Goal: Task Accomplishment & Management: Manage account settings

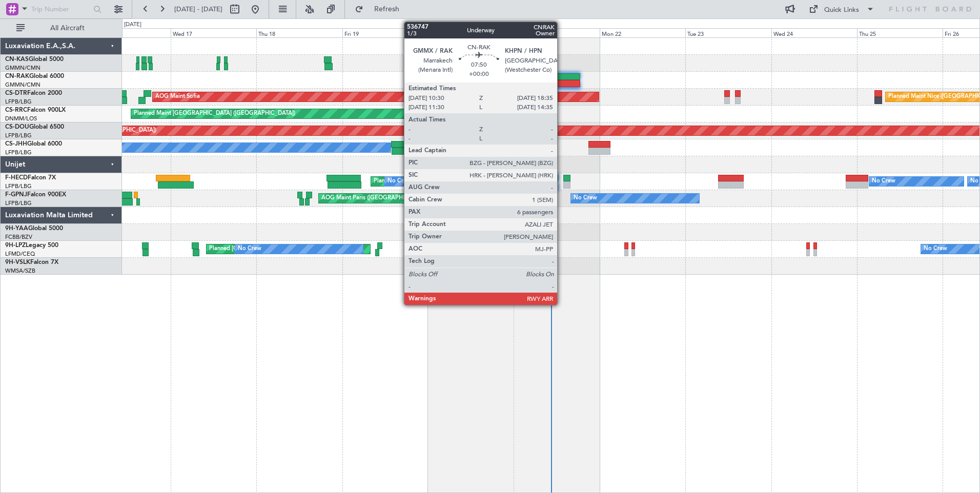
click at [562, 79] on div at bounding box center [565, 76] width 29 height 7
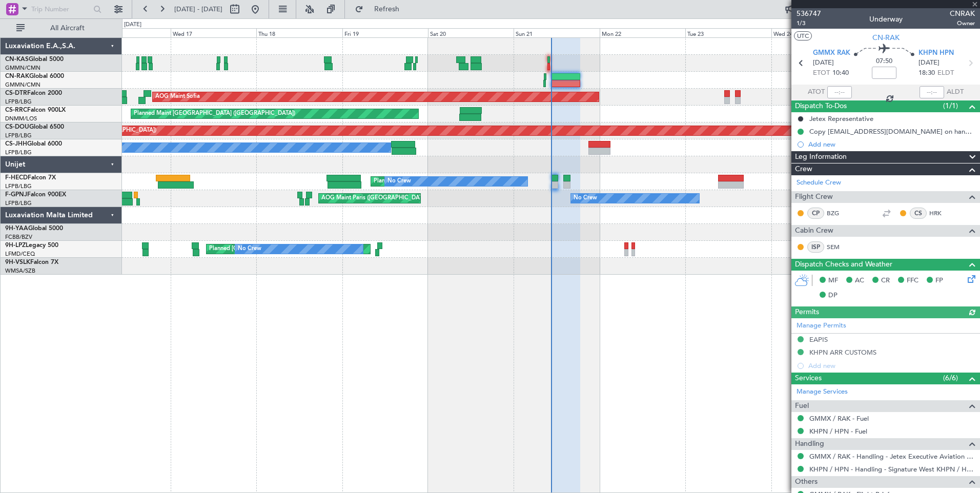
type input "[PERSON_NAME] ([PERSON_NAME])"
click at [841, 91] on div at bounding box center [839, 92] width 25 height 12
click at [840, 93] on input "text" at bounding box center [839, 92] width 25 height 12
type input "10:27"
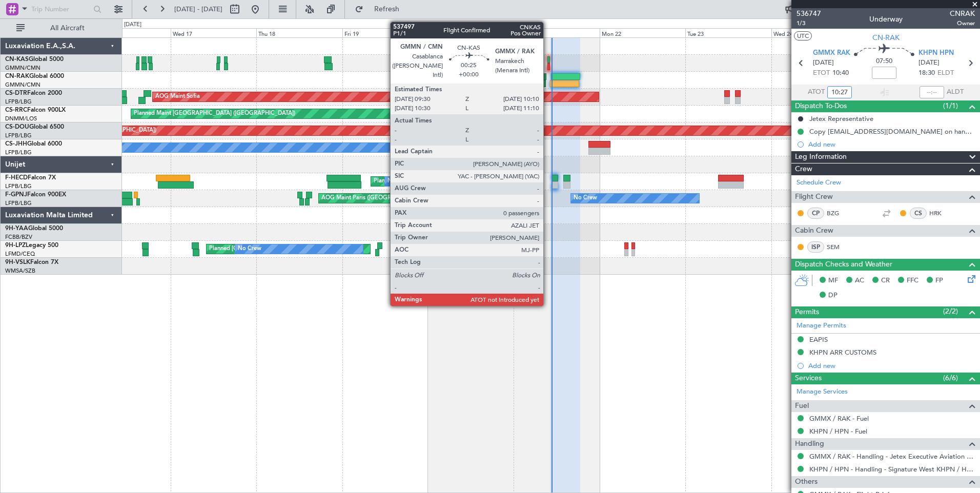
click at [548, 60] on div at bounding box center [549, 59] width 3 height 7
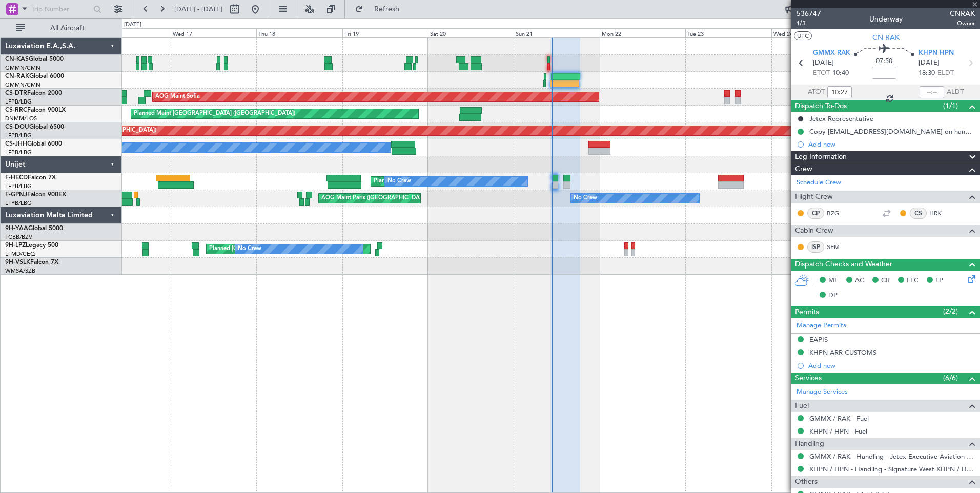
type input "0"
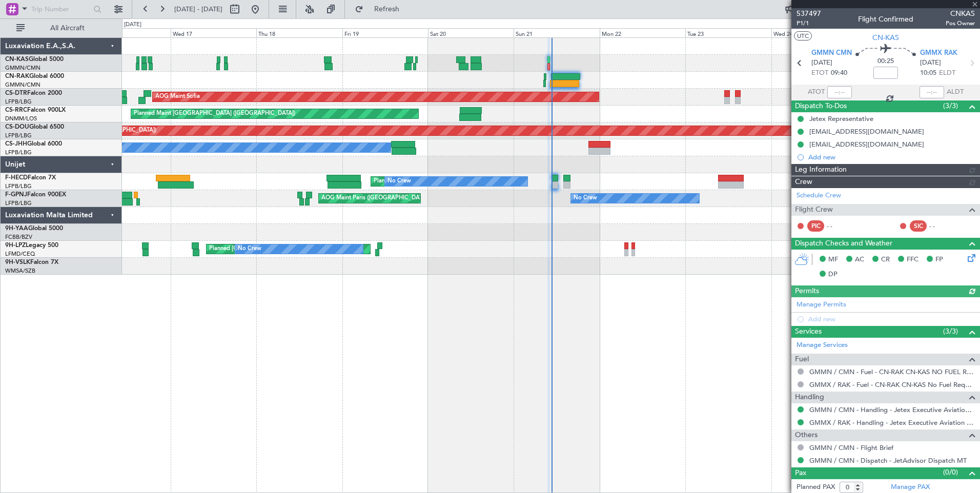
type input "[PERSON_NAME] ([PERSON_NAME])"
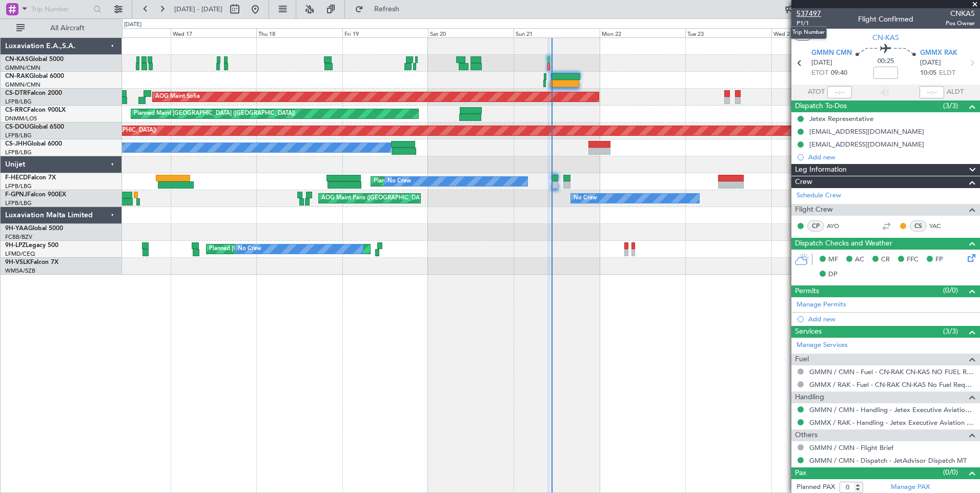
click at [814, 14] on span "537497" at bounding box center [809, 13] width 25 height 11
click at [412, 3] on button "Refresh" at bounding box center [381, 9] width 62 height 16
